Goal: Task Accomplishment & Management: Manage account settings

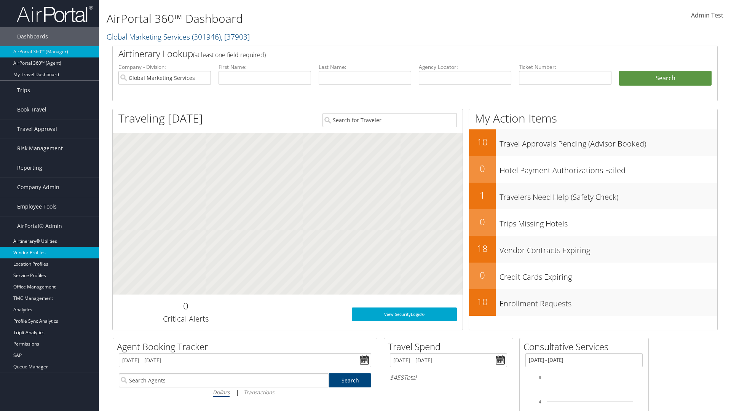
click at [49, 253] on link "Vendor Profiles" at bounding box center [49, 252] width 99 height 11
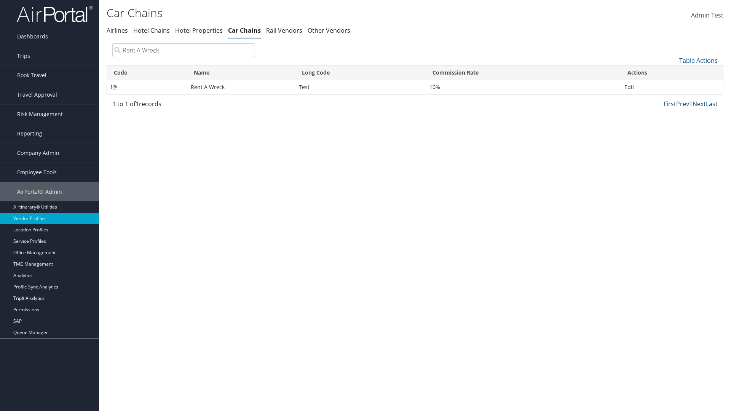
type input "Rent A Wreck"
click at [629, 87] on link "Edit" at bounding box center [629, 86] width 10 height 7
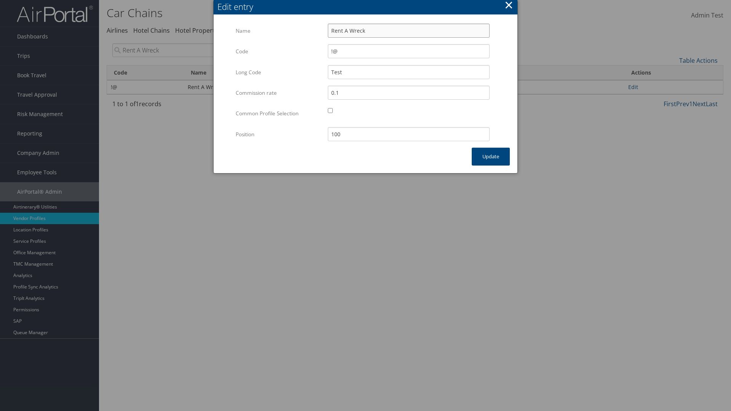
click at [408, 30] on input "Rent A Wreck" at bounding box center [409, 31] width 162 height 14
type input "Rent A Wreck"
click at [408, 72] on input "Test" at bounding box center [409, 72] width 162 height 14
type input "Test"
click at [491, 156] on button "Update" at bounding box center [491, 157] width 38 height 18
